Goal: Entertainment & Leisure: Browse casually

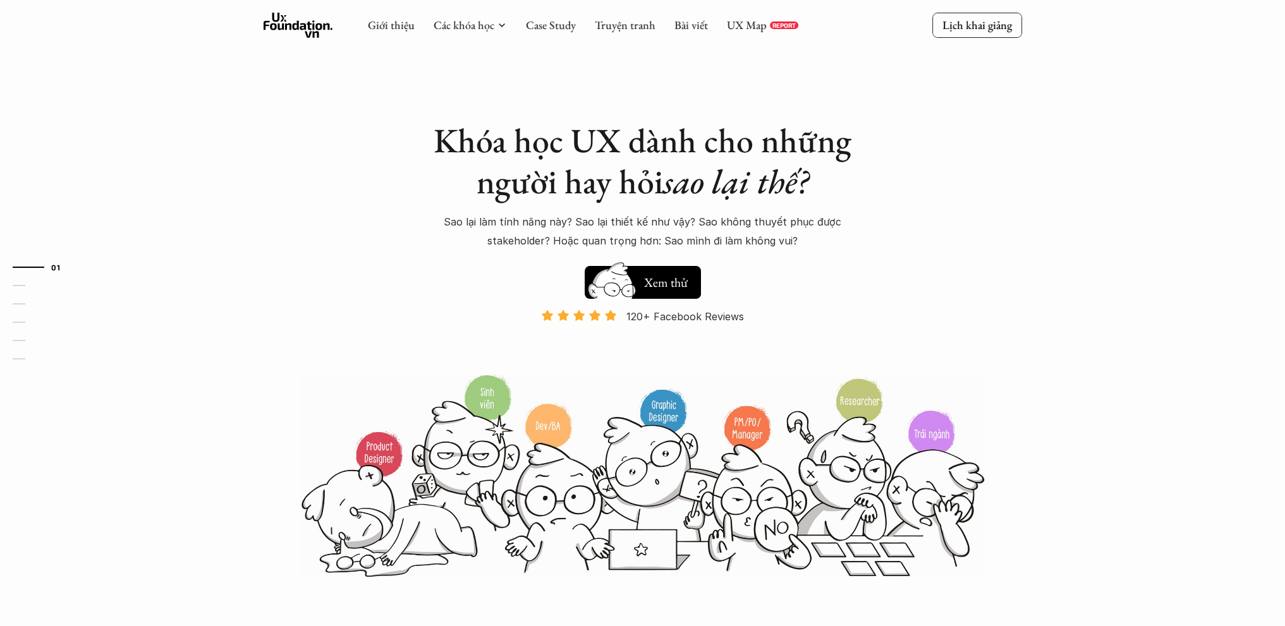
click at [669, 34] on div "Giới thiệu Các khóa học Case Study Truyện tranh Bài viết UX Map REPORT" at bounding box center [583, 25] width 430 height 25
click at [682, 28] on link "Bài viết" at bounding box center [691, 25] width 34 height 15
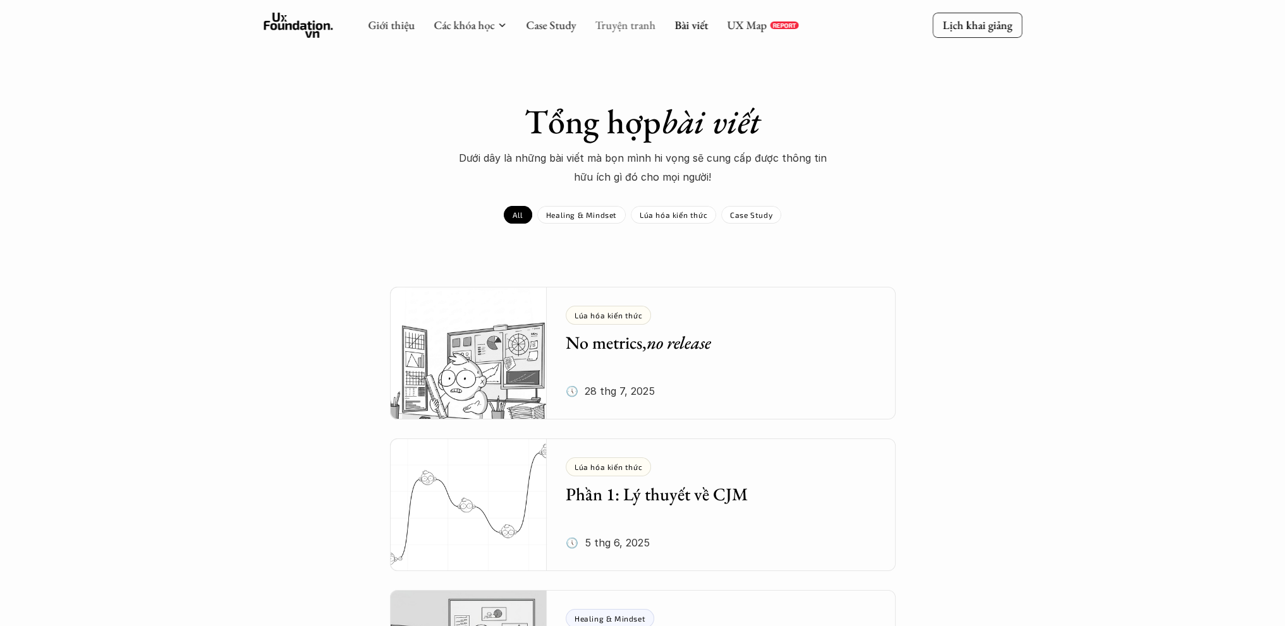
click at [647, 20] on link "Truyện tranh" at bounding box center [625, 25] width 61 height 15
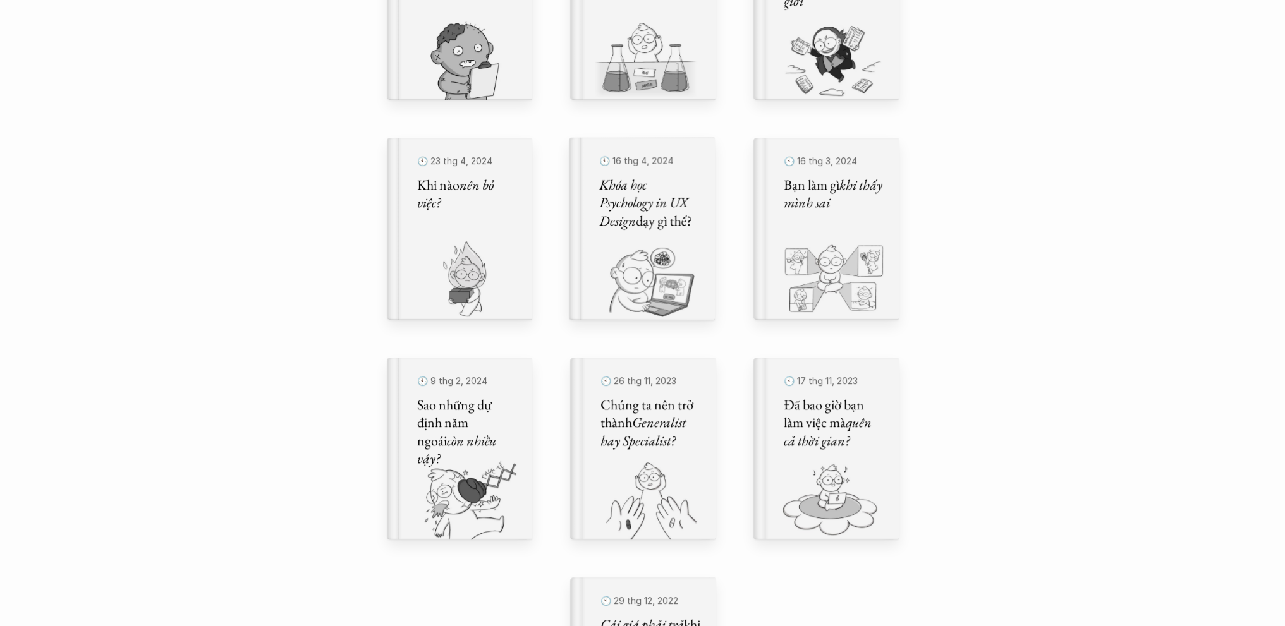
scroll to position [569, 0]
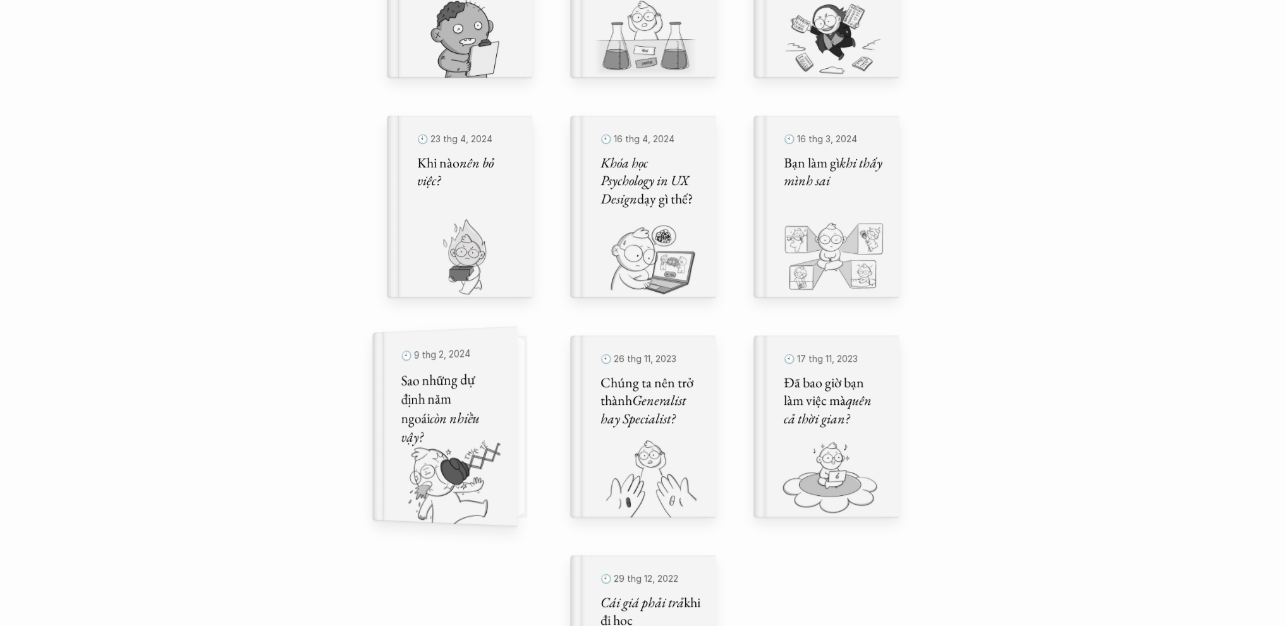
click at [460, 463] on img at bounding box center [437, 482] width 130 height 87
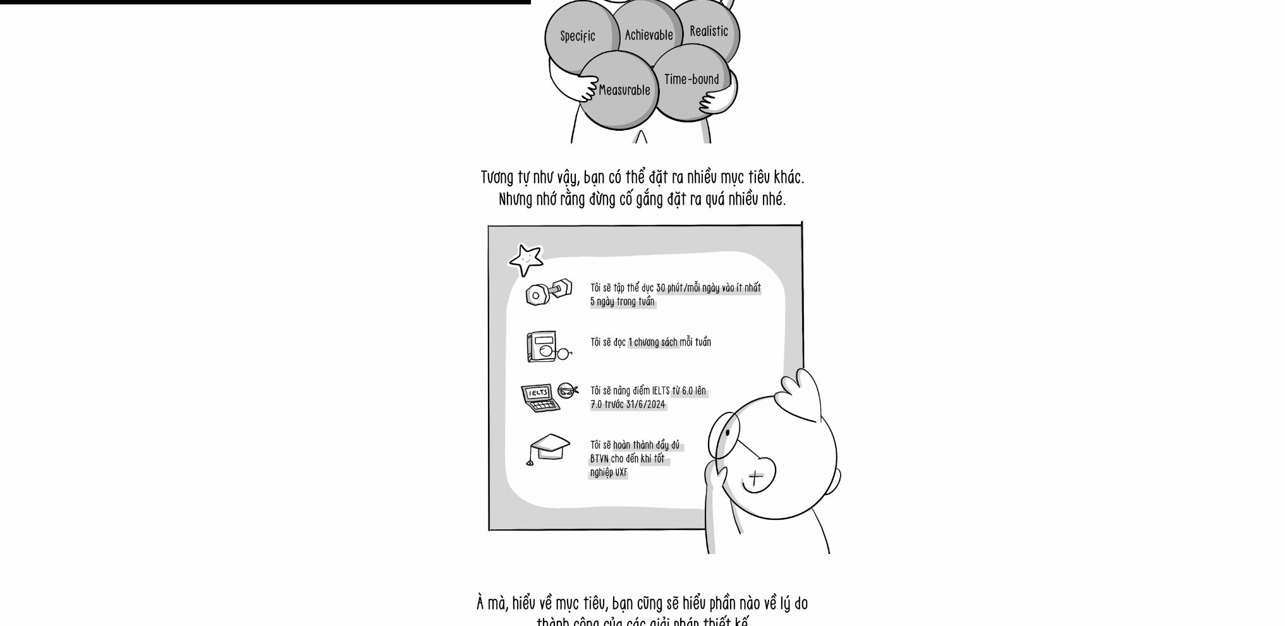
scroll to position [7143, 0]
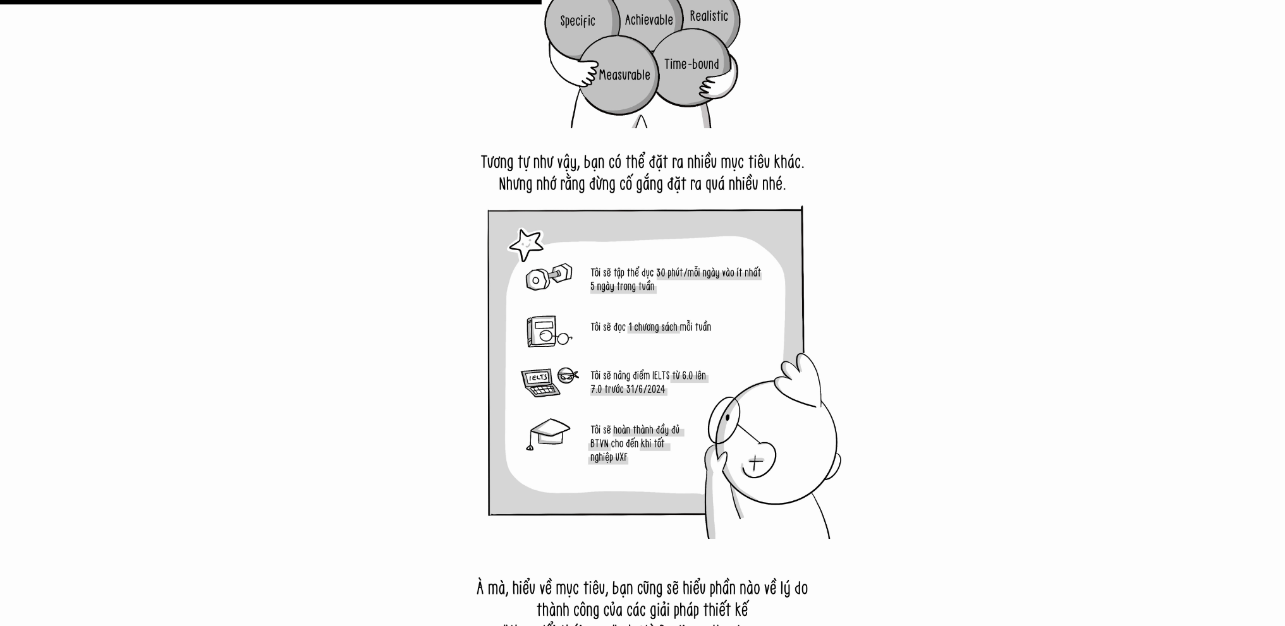
scroll to position [569, 0]
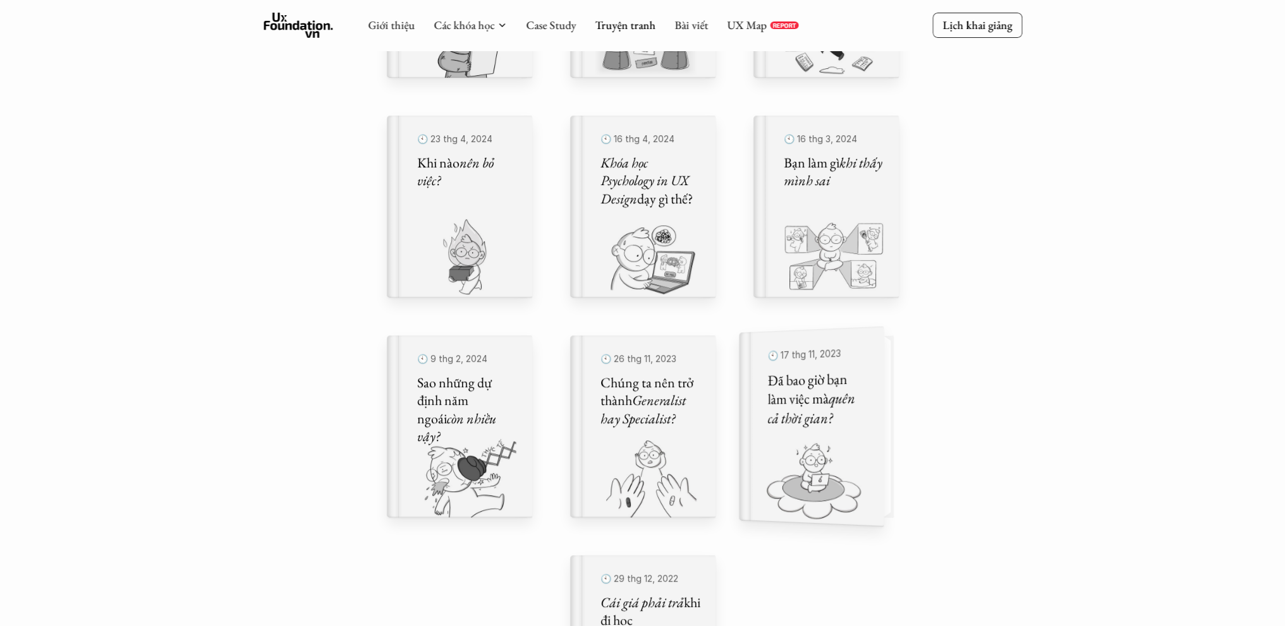
click at [789, 408] on em "quên cả thời gian?" at bounding box center [812, 408] width 90 height 40
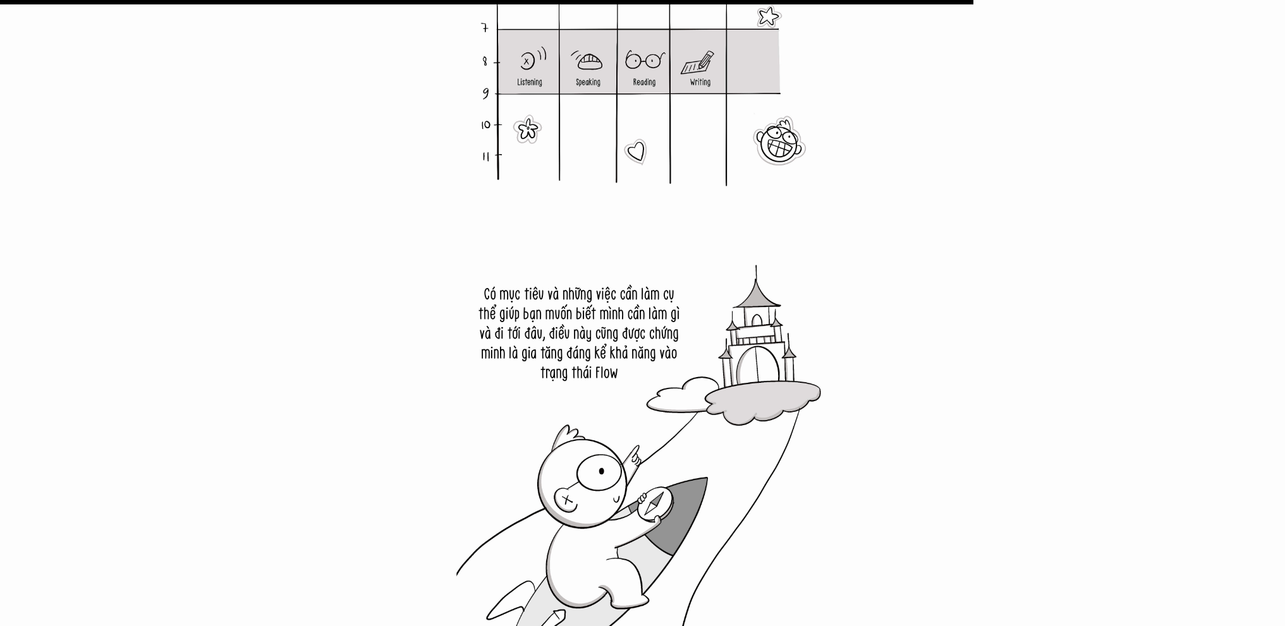
scroll to position [16182, 0]
